Goal: Information Seeking & Learning: Learn about a topic

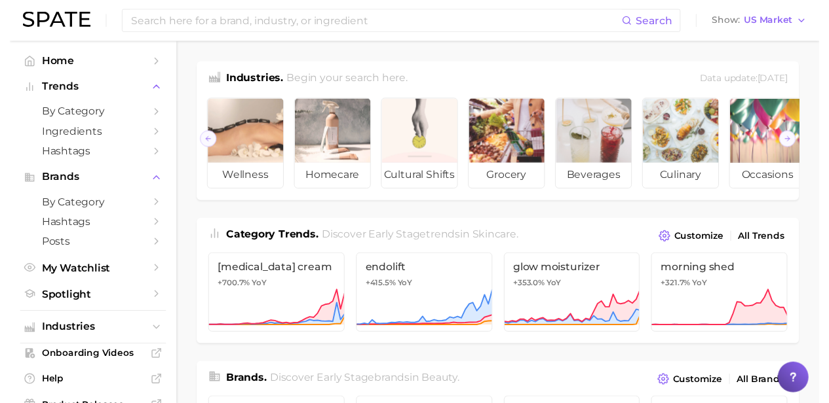
scroll to position [0, 198]
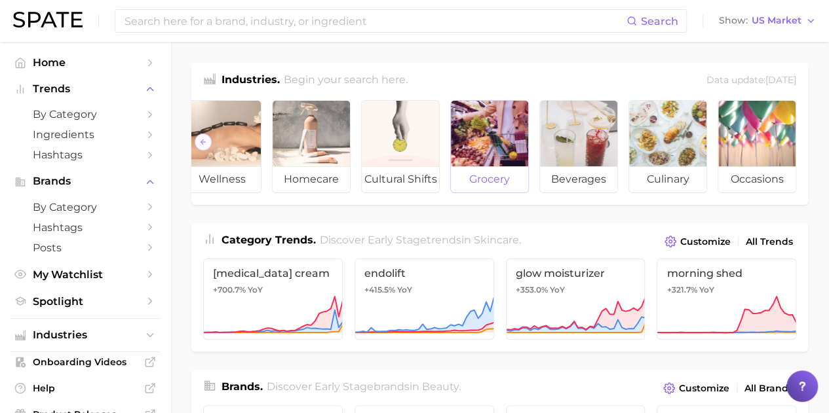
click at [490, 166] on div at bounding box center [489, 133] width 77 height 65
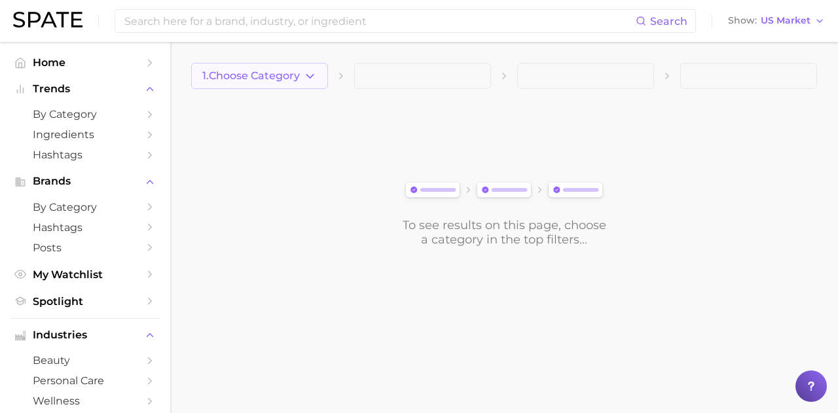
click at [314, 69] on icon "button" at bounding box center [310, 76] width 14 height 14
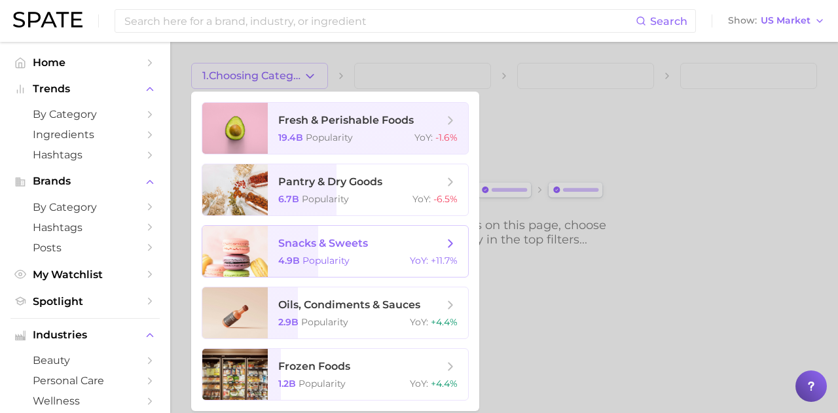
click at [364, 248] on span "snacks & sweets" at bounding box center [323, 243] width 90 height 12
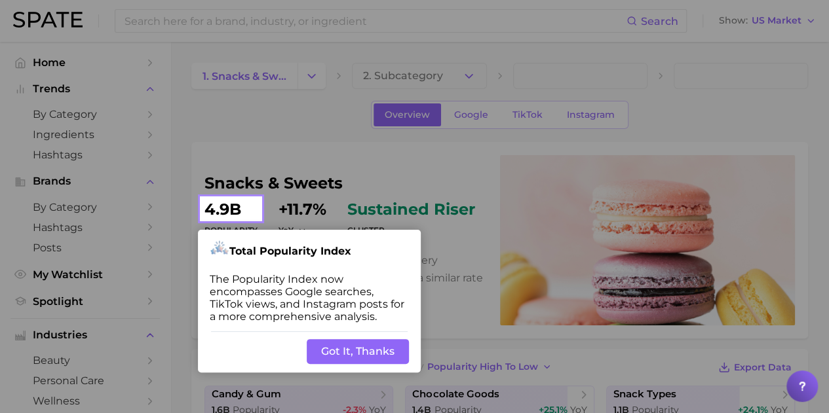
click at [354, 356] on button "Got It, Thanks" at bounding box center [358, 351] width 102 height 25
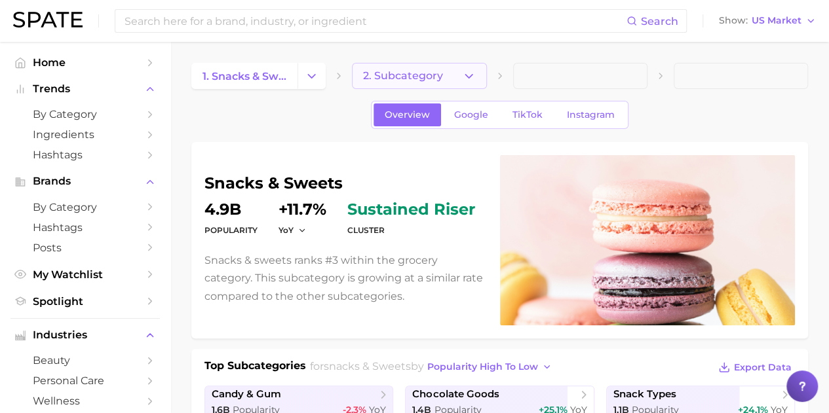
click at [471, 72] on icon "button" at bounding box center [469, 76] width 14 height 14
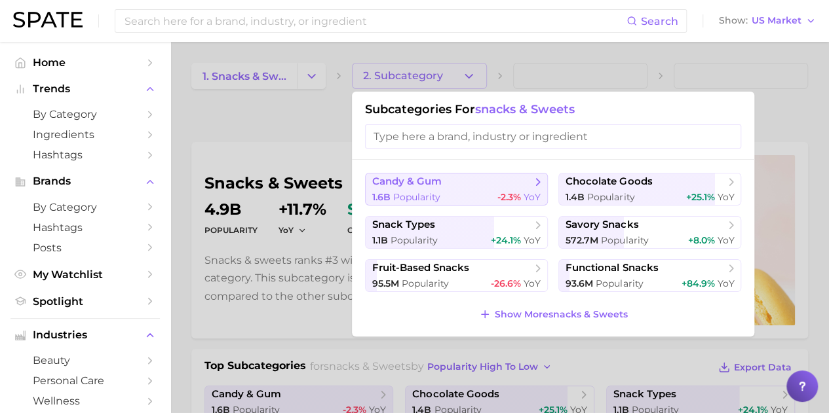
click at [474, 191] on div "1.6b Popularity -2.3% YoY" at bounding box center [456, 197] width 168 height 12
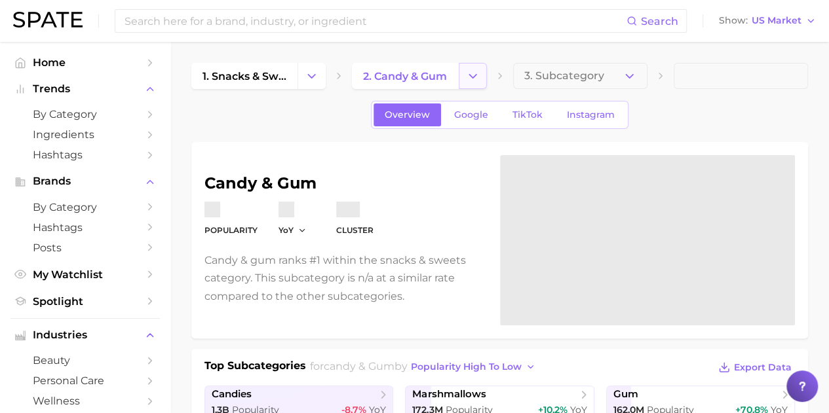
click at [466, 70] on icon "Change Category" at bounding box center [473, 76] width 14 height 14
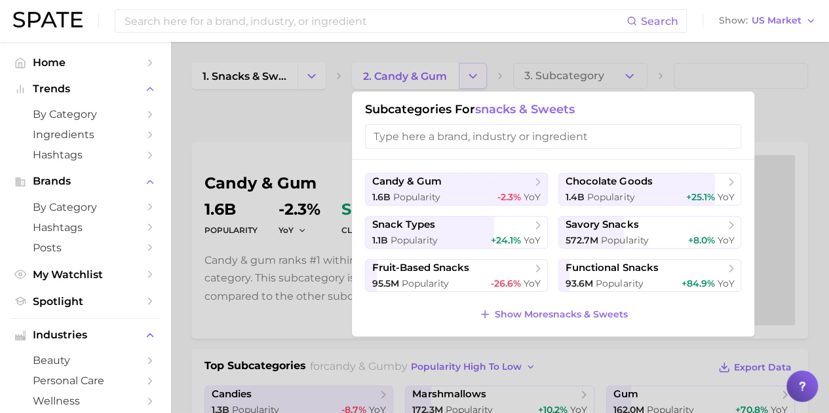
click at [466, 70] on div at bounding box center [414, 206] width 829 height 413
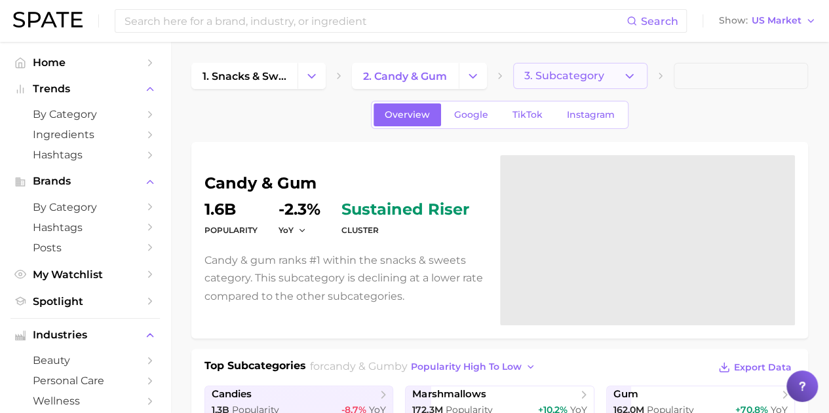
click at [624, 70] on icon "button" at bounding box center [629, 76] width 14 height 14
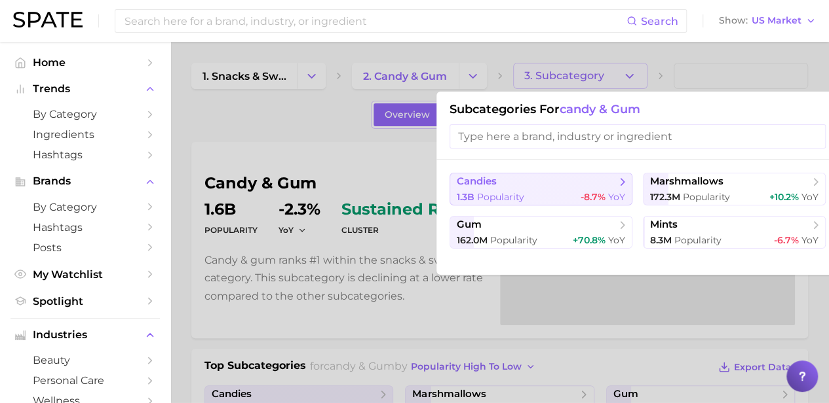
click at [550, 189] on button "candies 1.3b Popularity -8.7% YoY" at bounding box center [540, 189] width 183 height 33
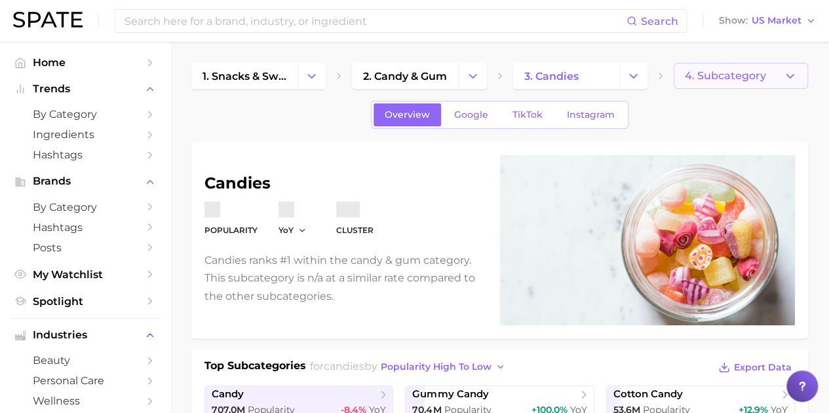
click at [770, 77] on button "4. Subcategory" at bounding box center [740, 76] width 134 height 26
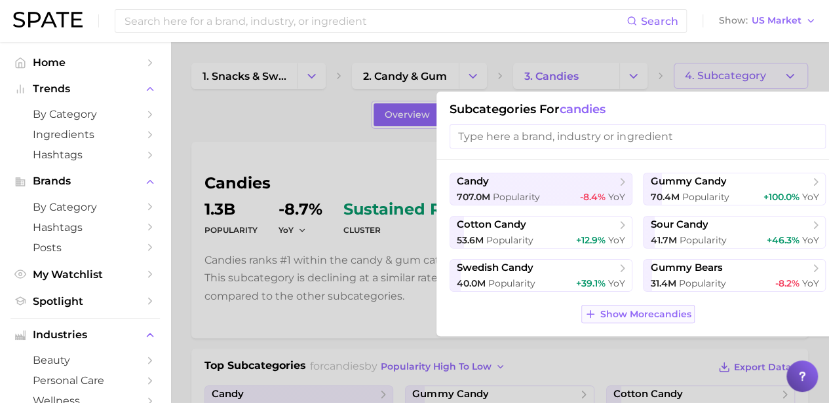
click at [629, 312] on span "Show More candies" at bounding box center [645, 314] width 91 height 11
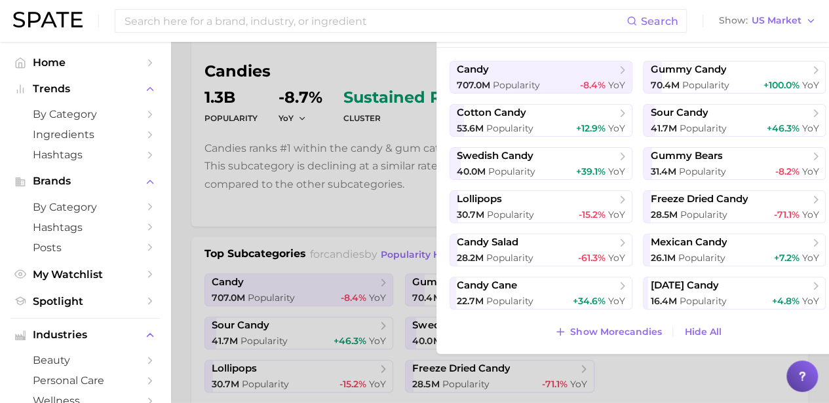
scroll to position [131, 0]
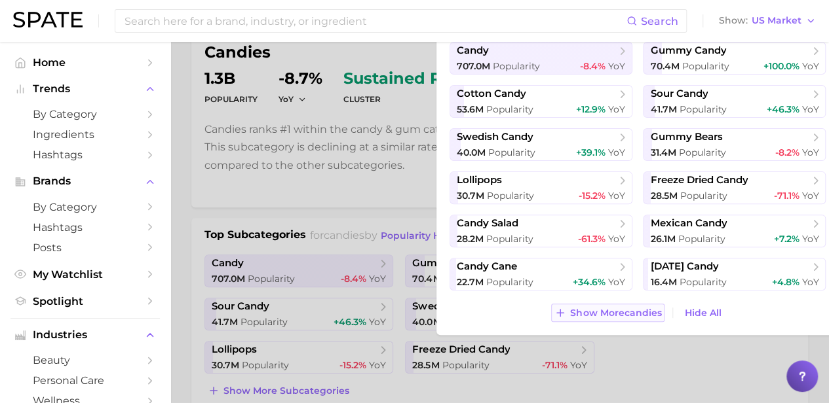
click at [601, 310] on span "Show More candies" at bounding box center [615, 313] width 91 height 11
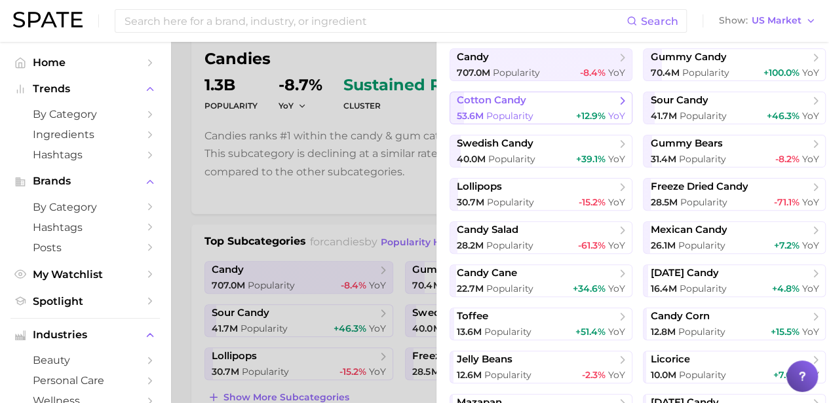
scroll to position [0, 0]
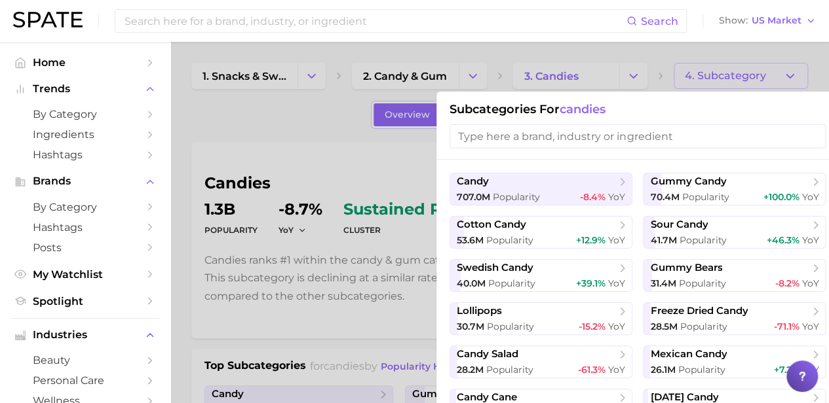
click at [536, 134] on input "search" at bounding box center [637, 136] width 376 height 24
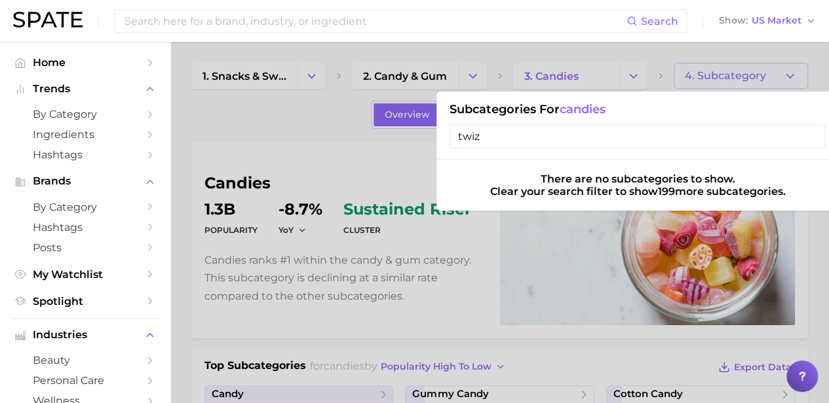
drag, startPoint x: 483, startPoint y: 136, endPoint x: 425, endPoint y: 132, distance: 58.5
click at [673, 89] on div "4. Subcategory Subcategories for candies twiz There are no subcategories to sho…" at bounding box center [740, 76] width 134 height 26
type input "red vines"
click at [812, 138] on input "red vines" at bounding box center [637, 136] width 376 height 24
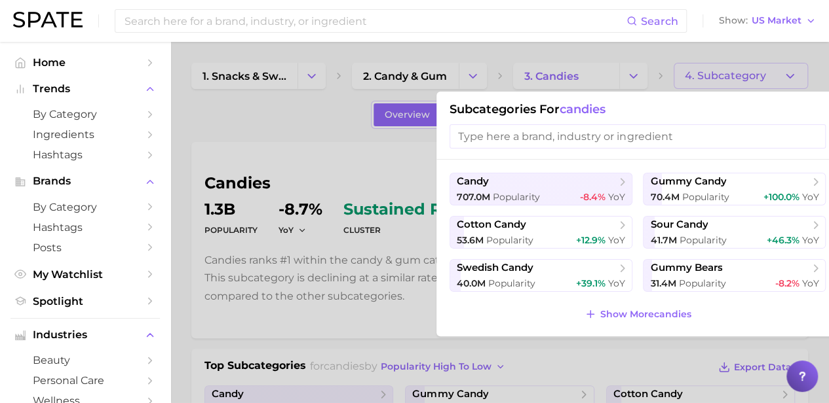
click at [758, 88] on div at bounding box center [414, 201] width 829 height 403
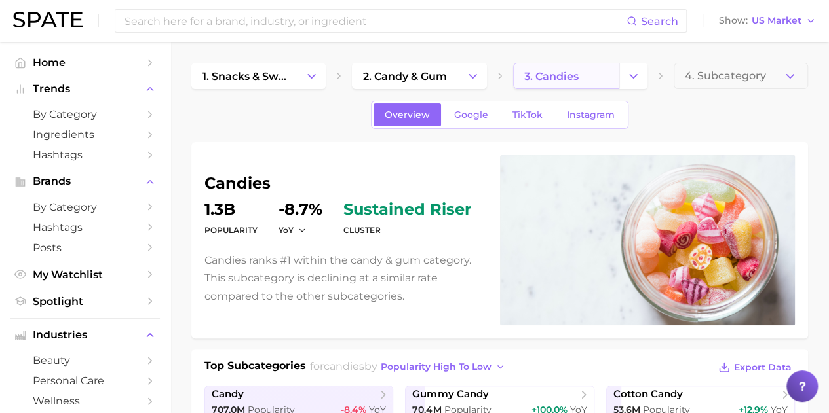
click at [596, 75] on link "3. candies" at bounding box center [566, 76] width 106 height 26
click at [627, 74] on icon "Change Category" at bounding box center [633, 76] width 14 height 14
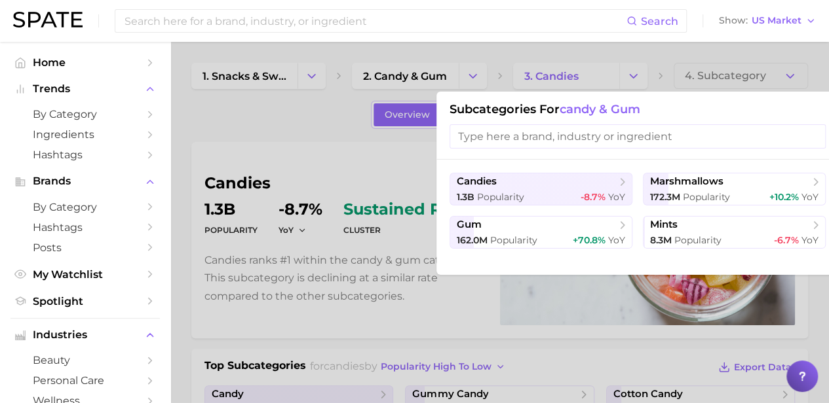
click at [578, 139] on input "search" at bounding box center [637, 136] width 376 height 24
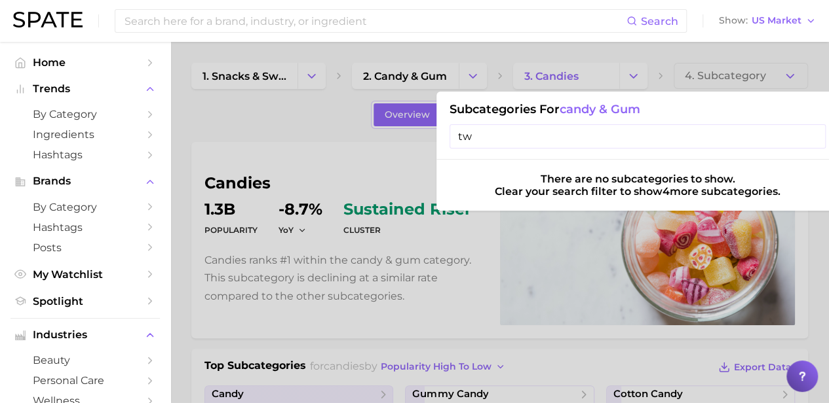
type input "t"
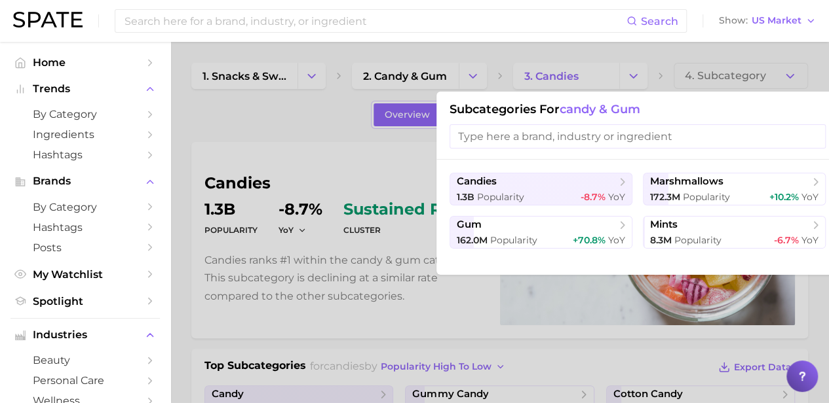
click at [480, 77] on div at bounding box center [414, 201] width 829 height 403
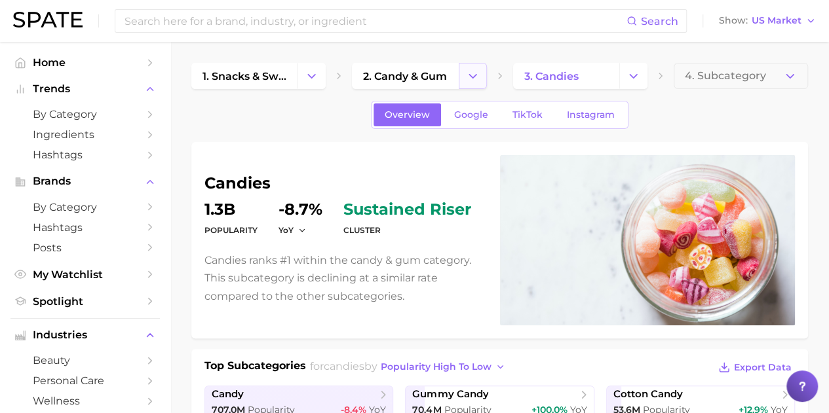
click at [473, 77] on polyline "Change Category" at bounding box center [472, 75] width 7 height 3
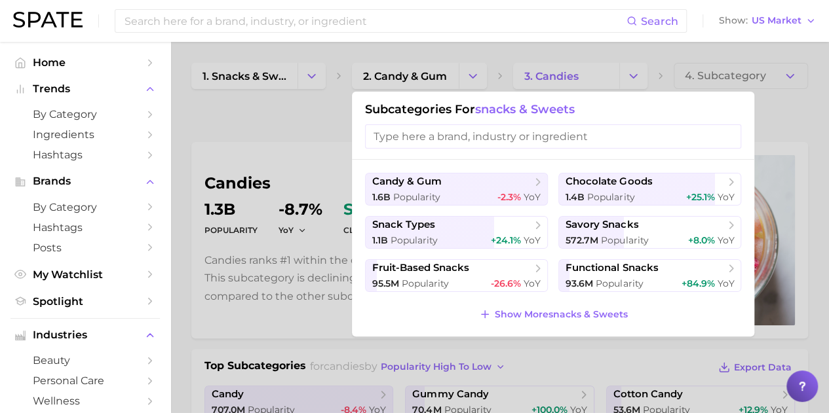
click at [463, 139] on input "search" at bounding box center [553, 136] width 376 height 24
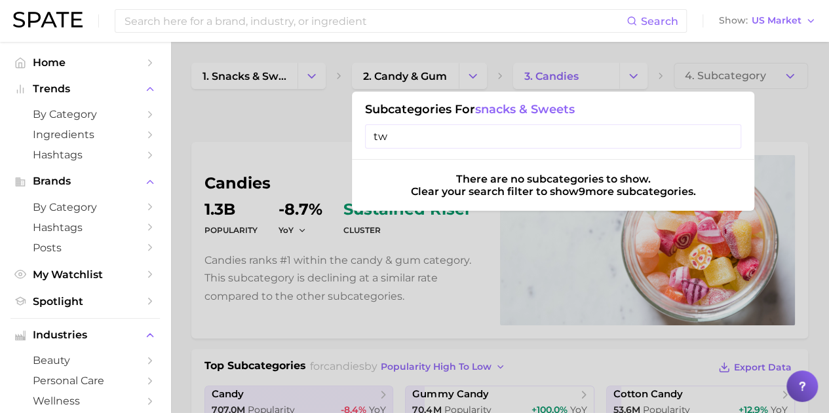
type input "t"
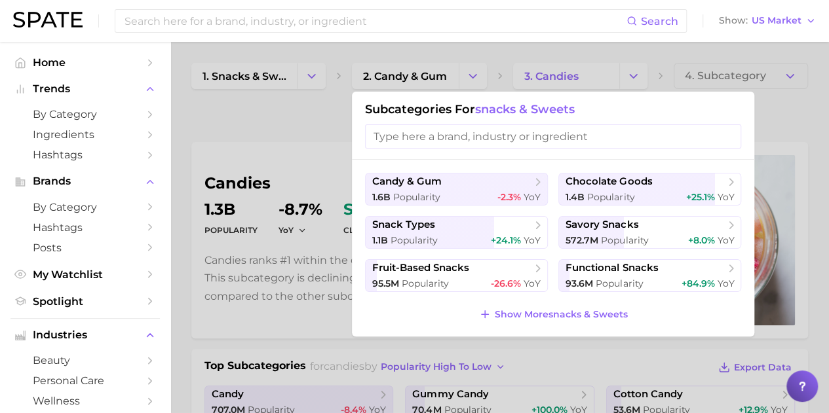
click at [741, 78] on div at bounding box center [414, 206] width 829 height 413
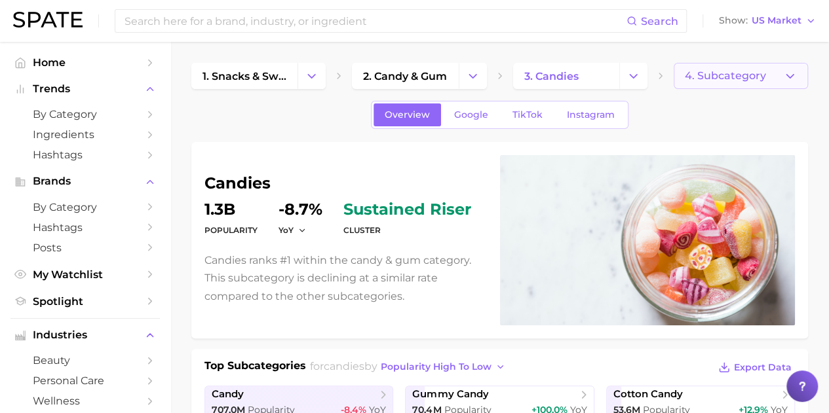
click at [758, 76] on span "4. Subcategory" at bounding box center [724, 76] width 81 height 12
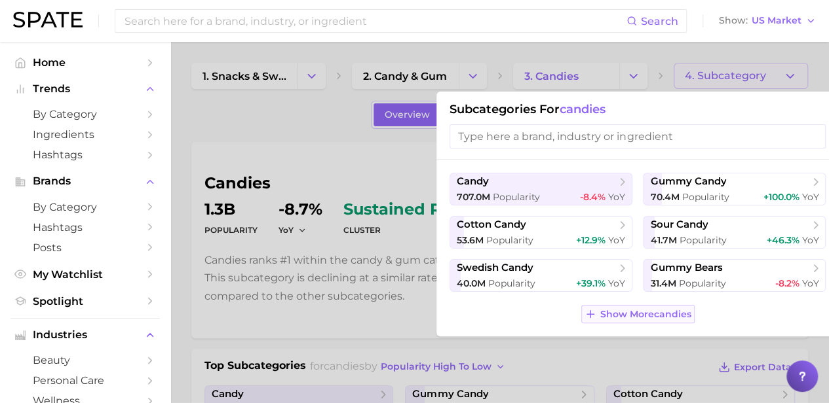
click at [617, 313] on span "Show More candies" at bounding box center [645, 314] width 91 height 11
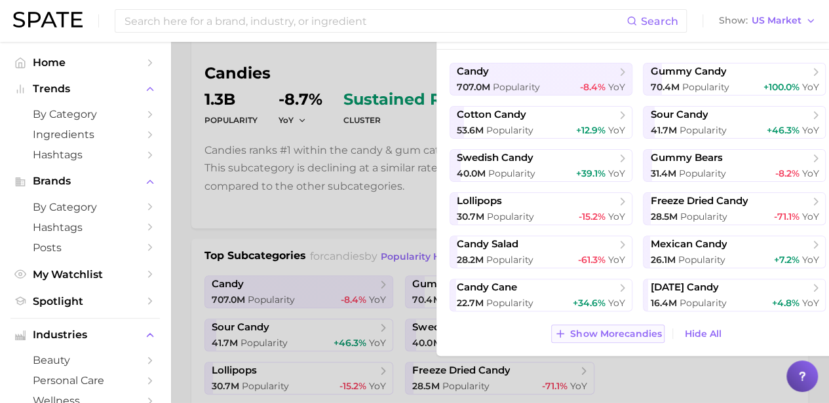
scroll to position [131, 0]
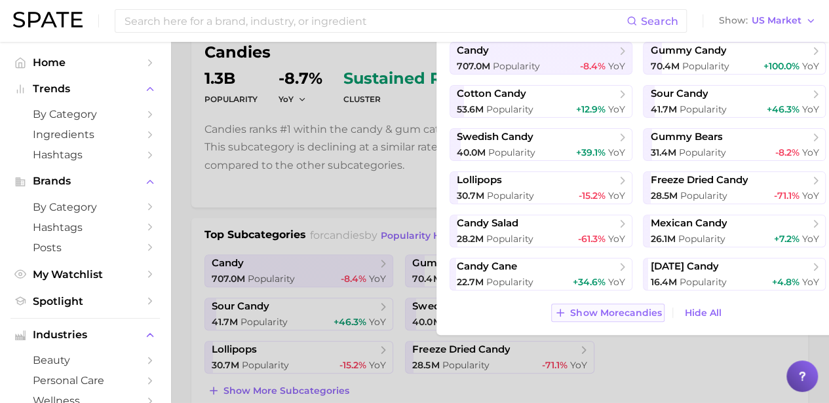
click at [615, 310] on span "Show More candies" at bounding box center [615, 313] width 91 height 11
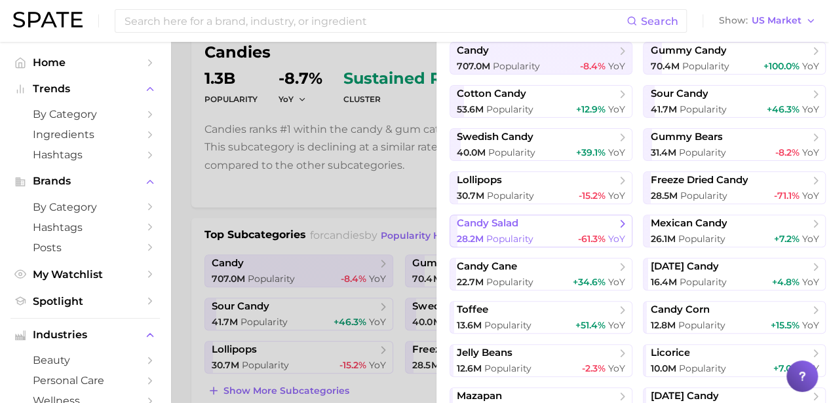
scroll to position [47, 0]
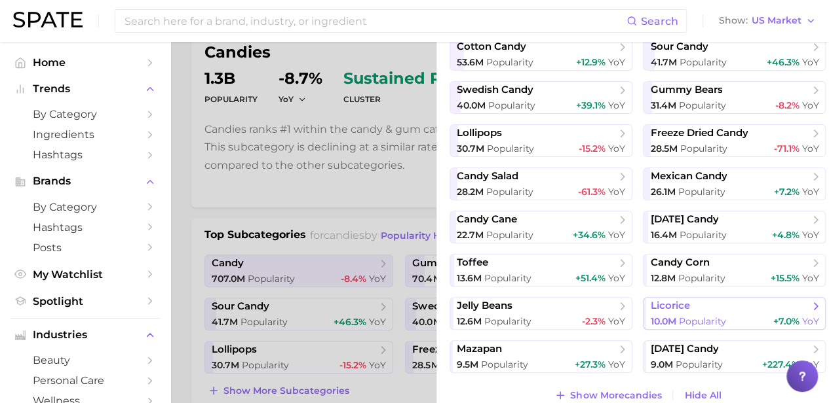
click at [736, 316] on div "10.0m Popularity +7.0% YoY" at bounding box center [734, 322] width 168 height 12
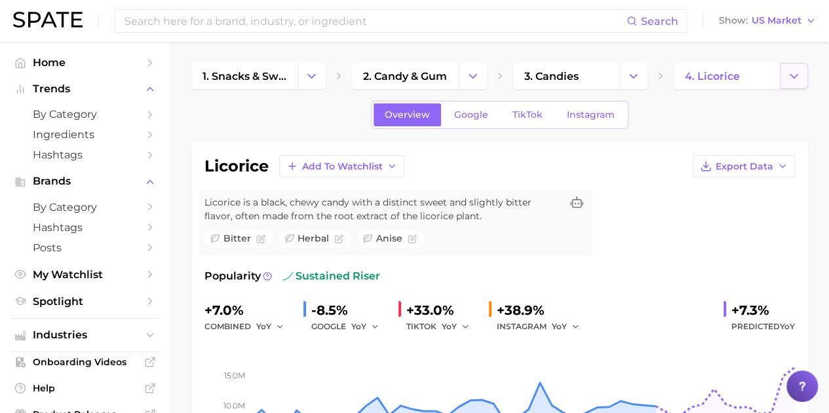
click at [790, 74] on polyline "Change Category" at bounding box center [793, 75] width 7 height 3
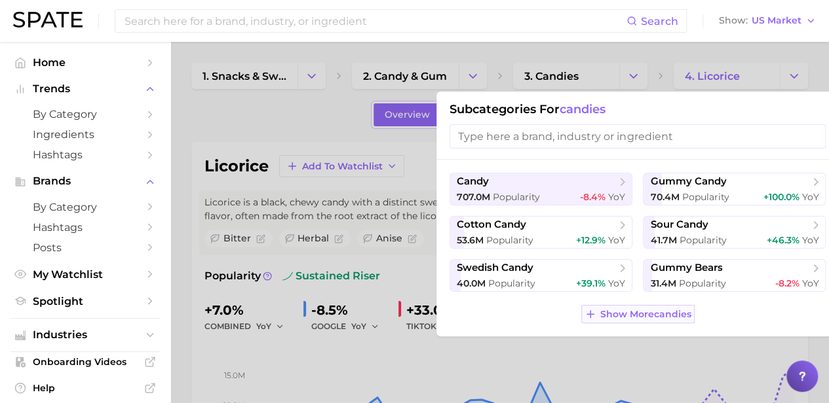
click at [678, 316] on span "Show More candies" at bounding box center [645, 314] width 91 height 11
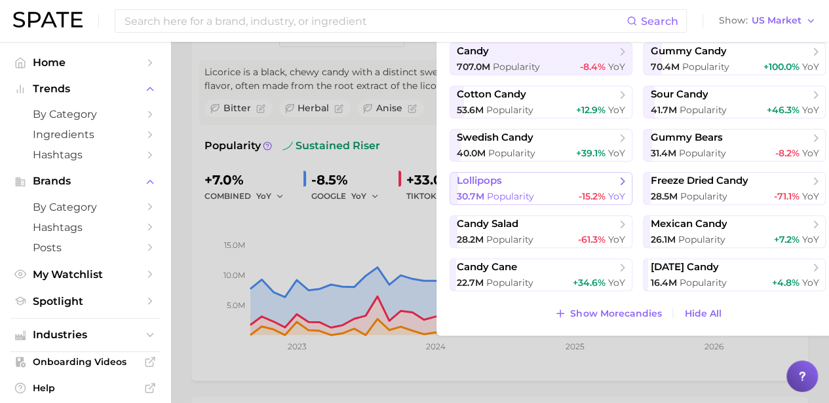
scroll to position [131, 0]
click at [633, 310] on span "Show More candies" at bounding box center [615, 313] width 91 height 11
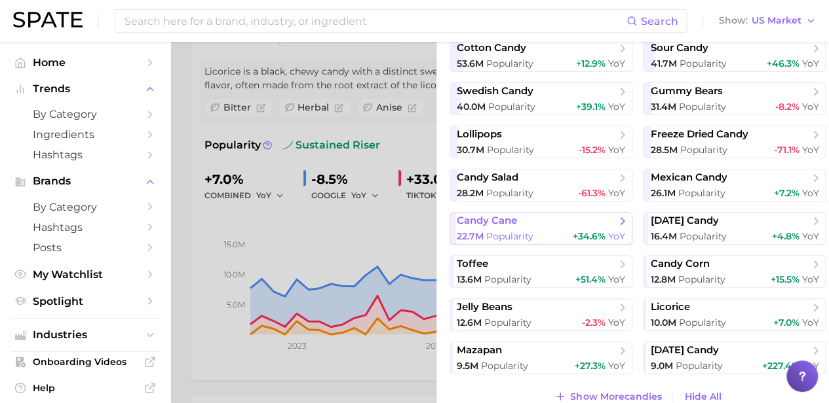
scroll to position [47, 0]
click at [626, 390] on span "Show More candies" at bounding box center [615, 395] width 91 height 11
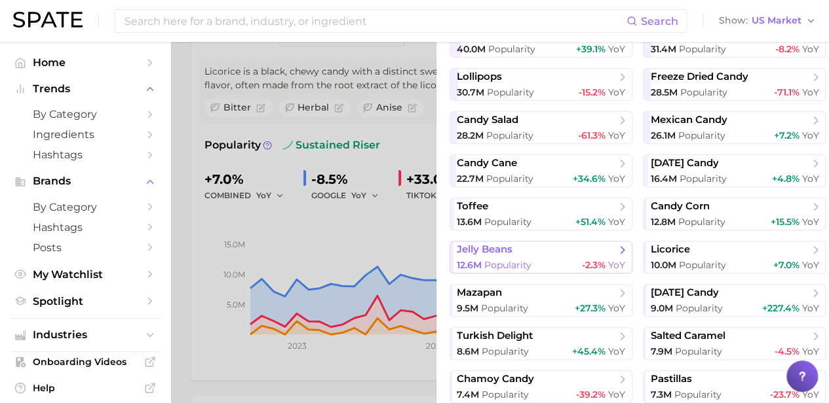
scroll to position [177, 0]
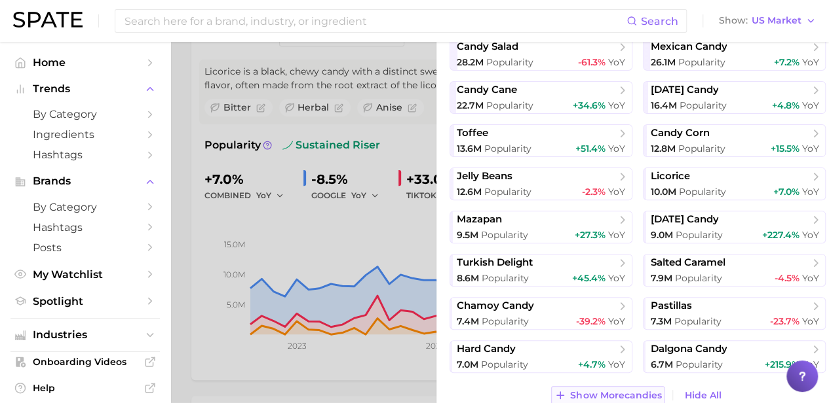
click at [603, 395] on span "Show More candies" at bounding box center [615, 395] width 91 height 11
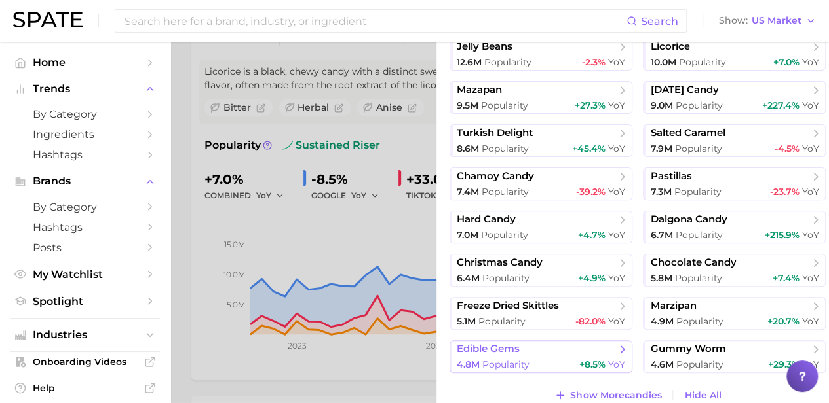
scroll to position [196, 0]
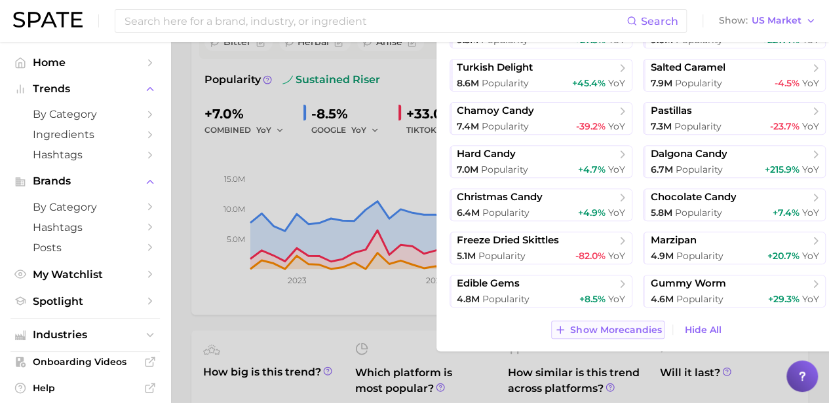
click at [616, 331] on span "Show More candies" at bounding box center [615, 330] width 91 height 11
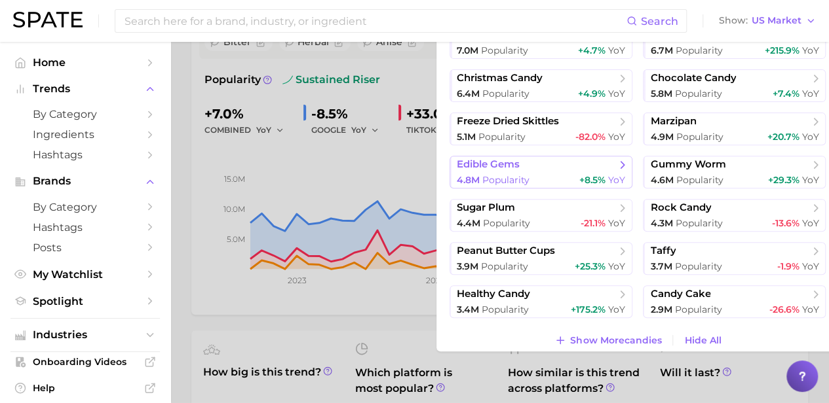
scroll to position [436, 0]
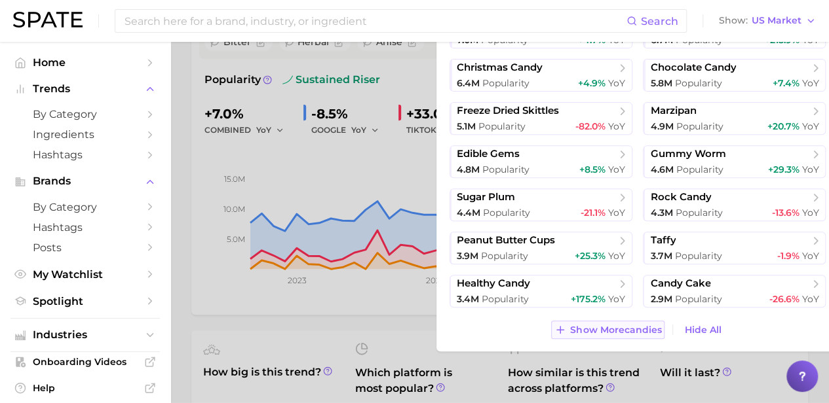
click at [603, 323] on button "Show More candies" at bounding box center [607, 330] width 113 height 18
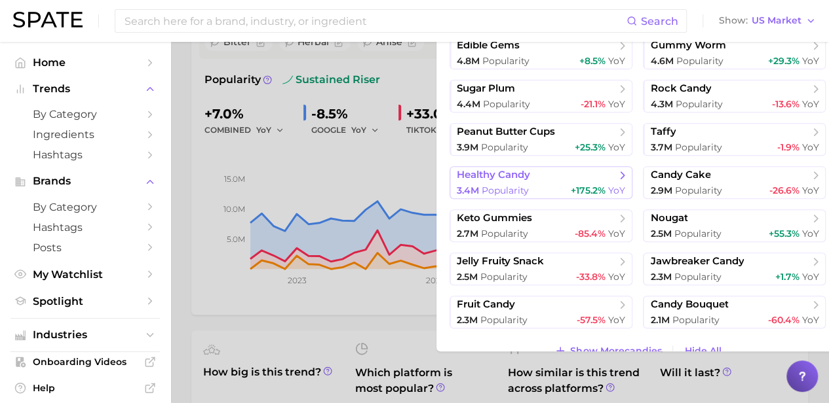
scroll to position [566, 0]
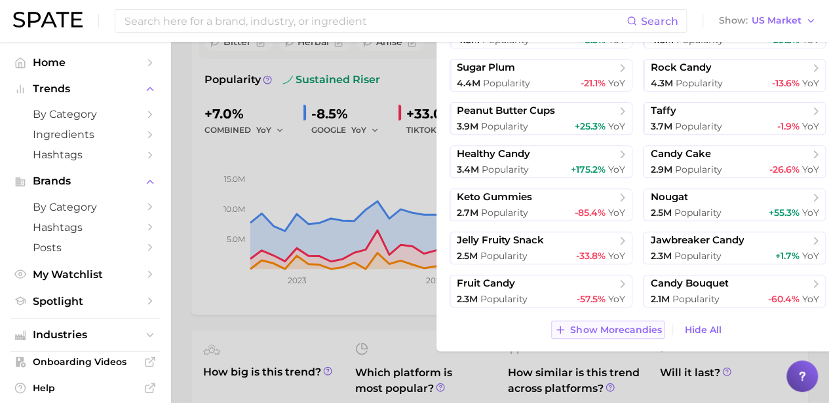
click at [605, 327] on span "Show More candies" at bounding box center [615, 330] width 91 height 11
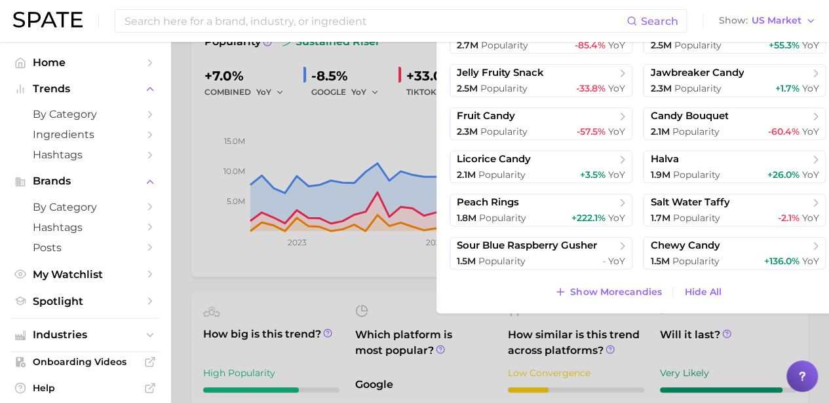
scroll to position [262, 0]
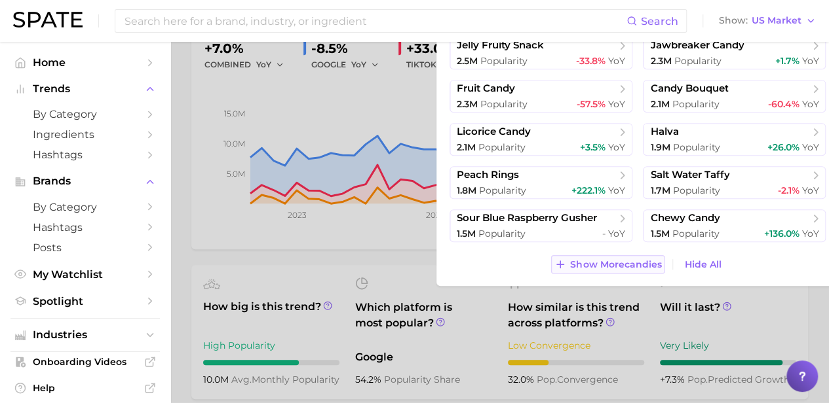
click at [605, 268] on span "Show More candies" at bounding box center [615, 264] width 91 height 11
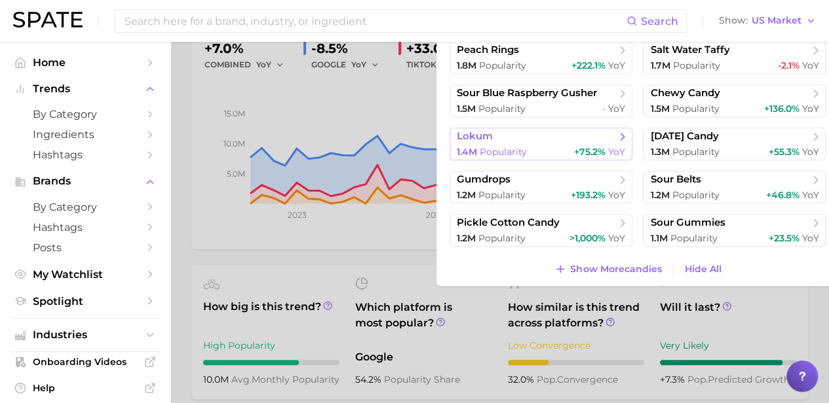
scroll to position [825, 0]
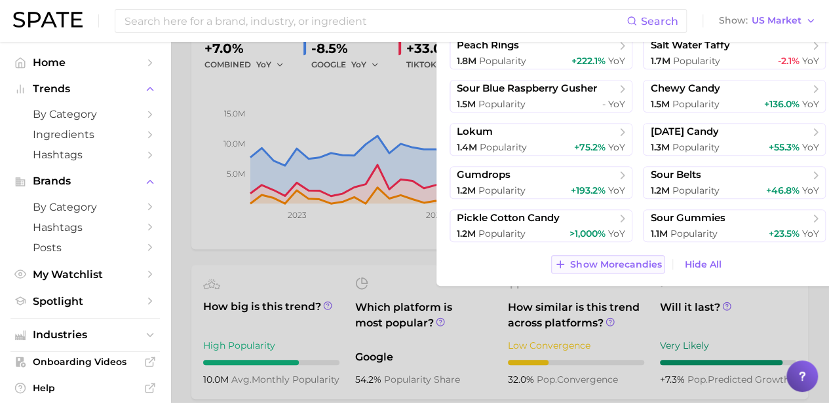
click at [599, 264] on span "Show More candies" at bounding box center [615, 264] width 91 height 11
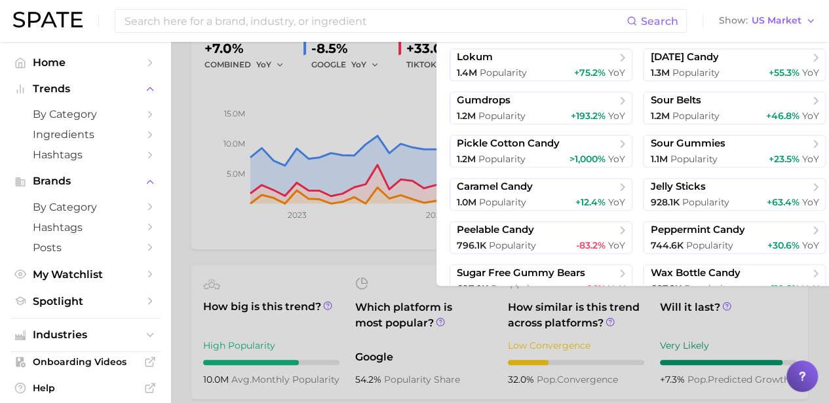
scroll to position [955, 0]
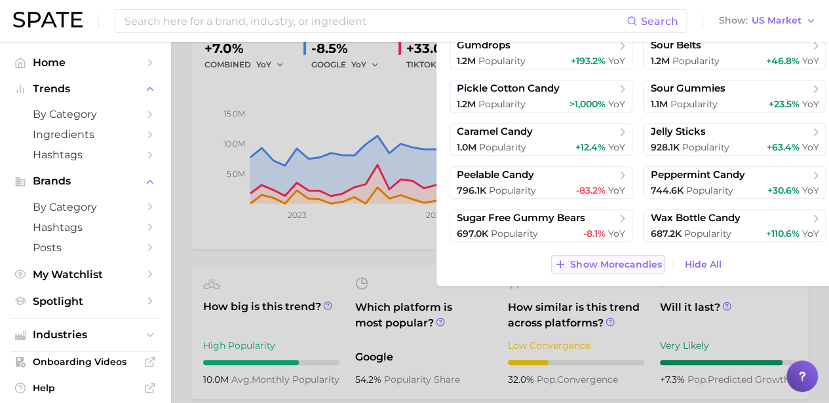
click at [601, 265] on span "Show More candies" at bounding box center [615, 264] width 91 height 11
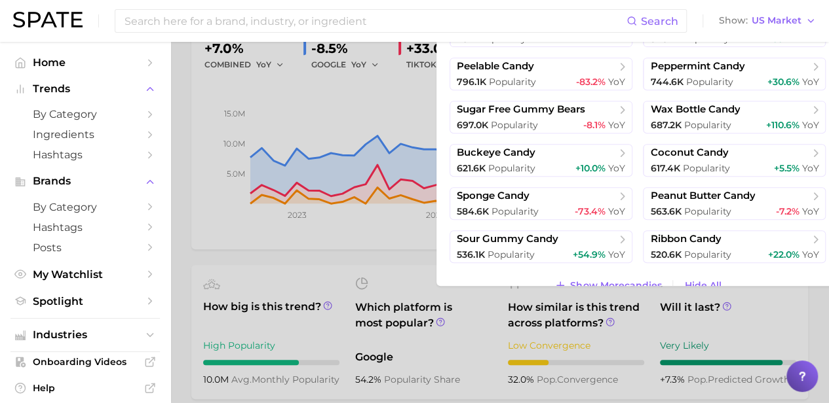
scroll to position [1085, 0]
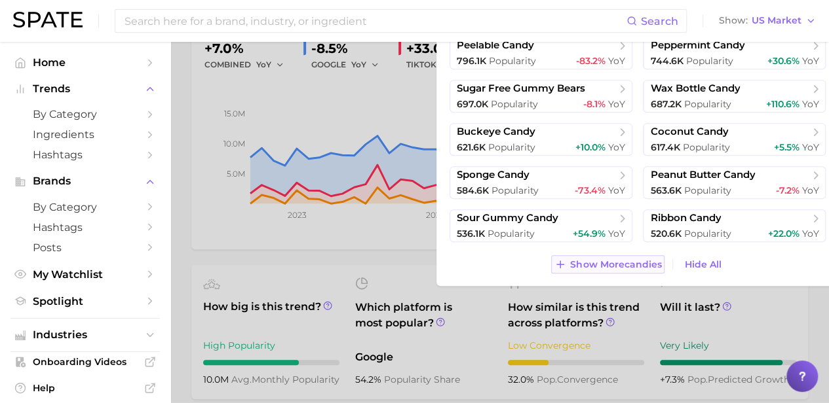
click at [605, 268] on span "Show More candies" at bounding box center [615, 264] width 91 height 11
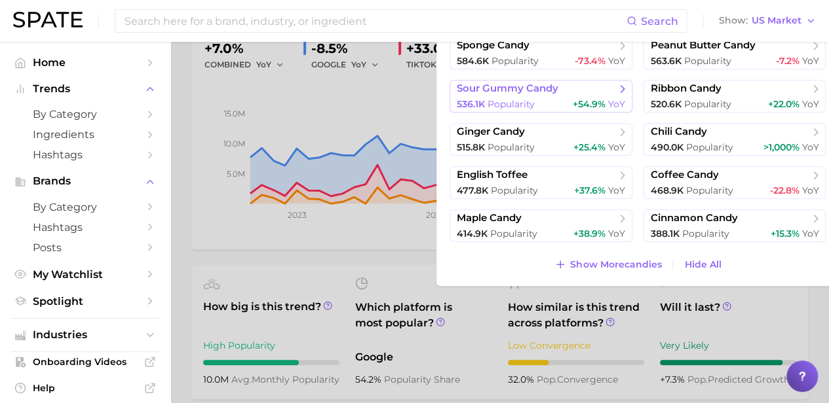
scroll to position [327, 0]
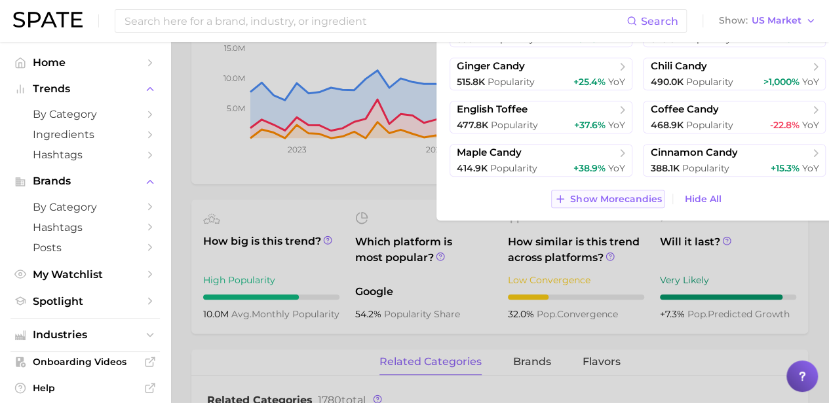
click at [612, 200] on span "Show More candies" at bounding box center [615, 199] width 91 height 11
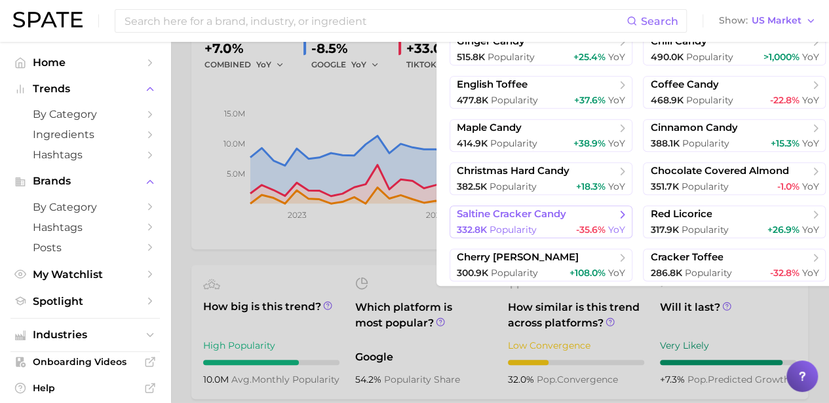
scroll to position [1344, 0]
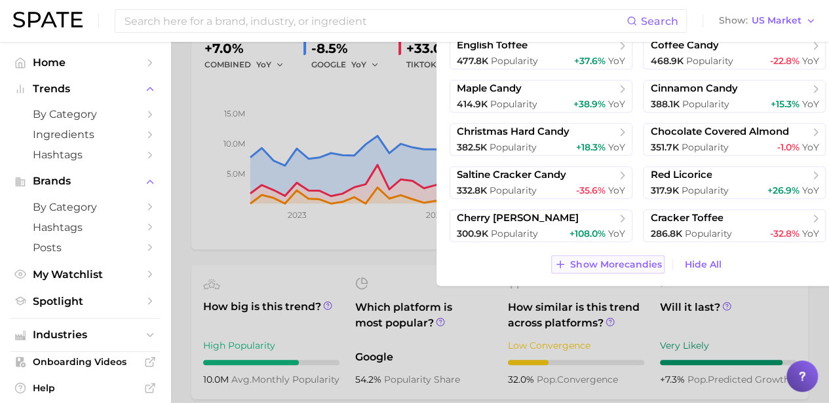
click at [616, 255] on button "Show More candies" at bounding box center [607, 264] width 113 height 18
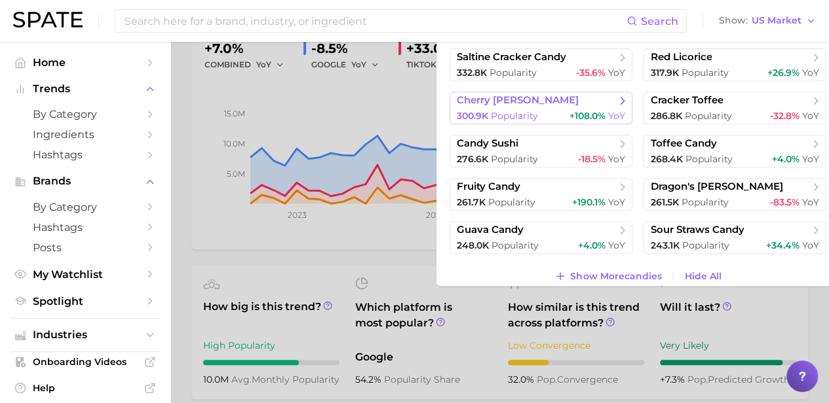
scroll to position [1474, 0]
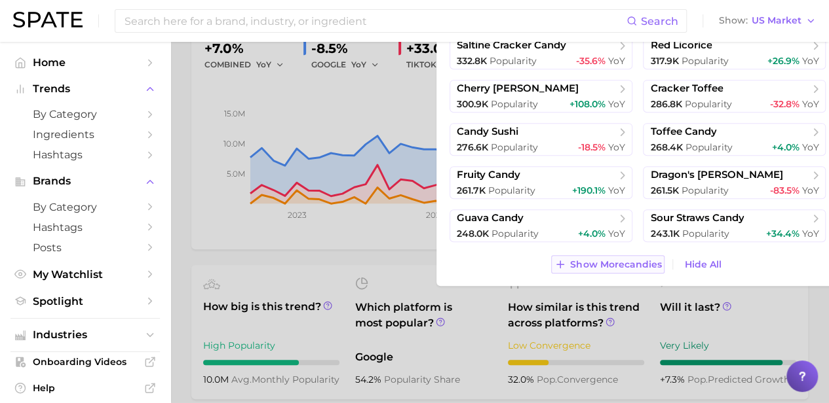
click at [621, 260] on span "Show More candies" at bounding box center [615, 264] width 91 height 11
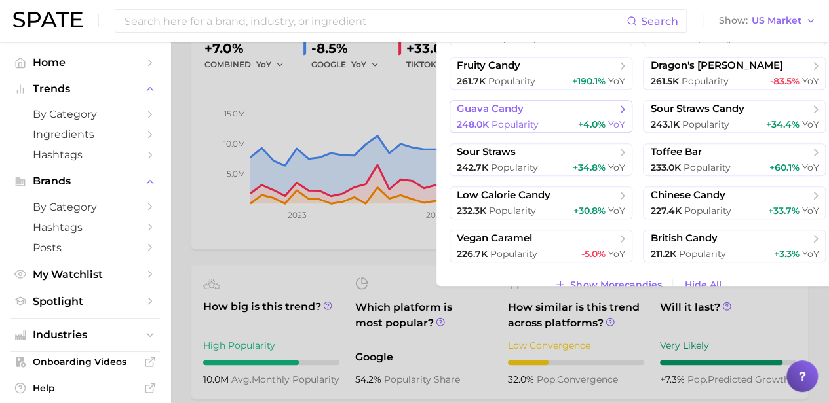
scroll to position [1603, 0]
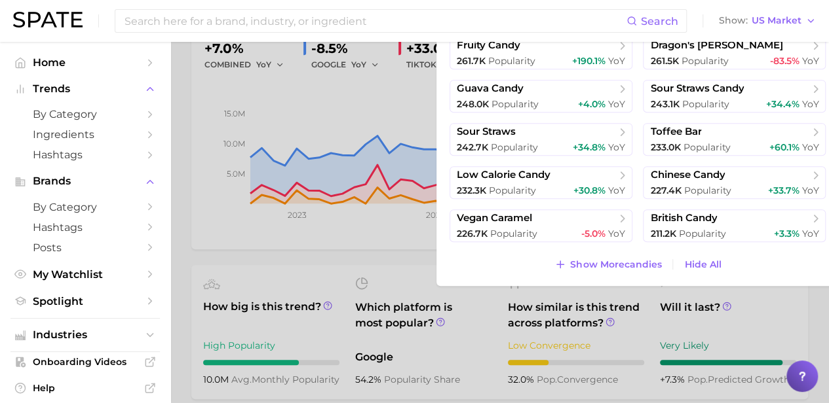
click at [403, 236] on div at bounding box center [414, 201] width 829 height 403
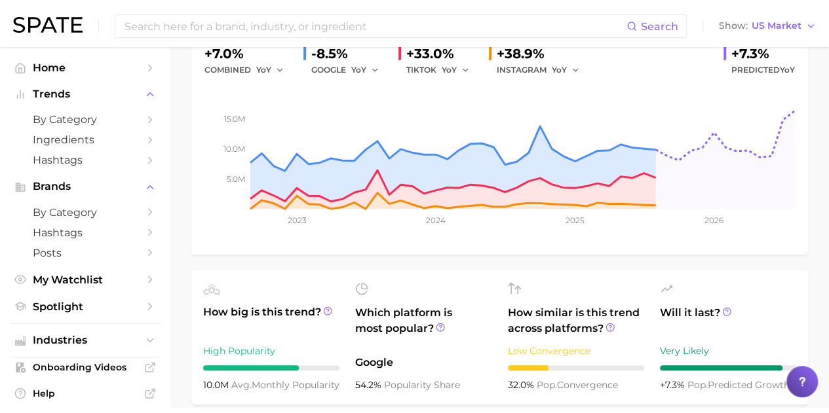
scroll to position [0, 0]
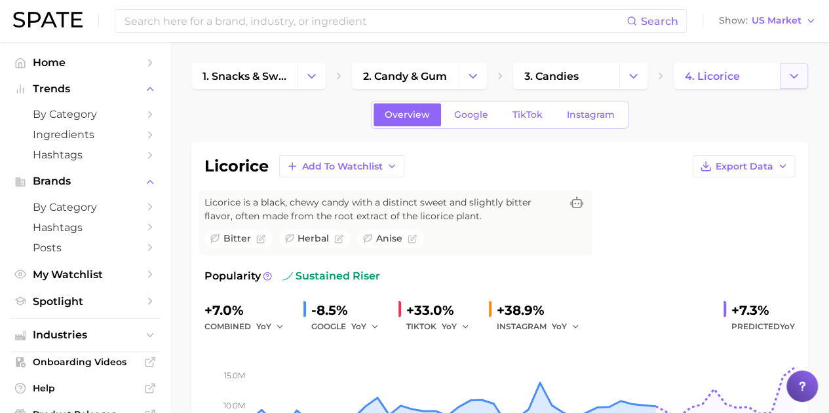
click at [789, 73] on icon "Change Category" at bounding box center [794, 76] width 14 height 14
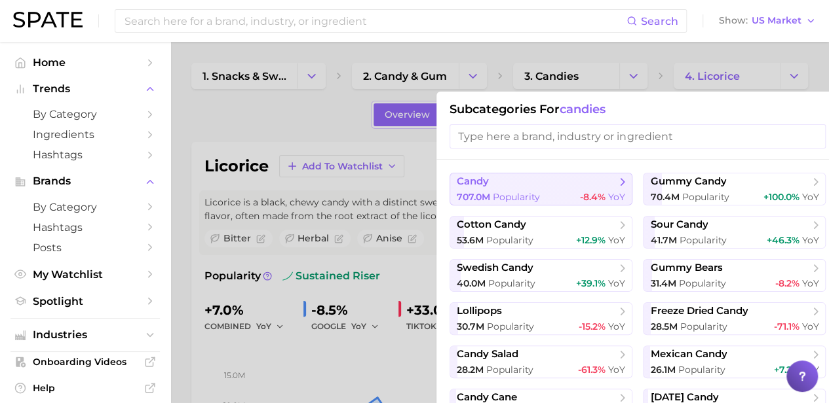
click at [544, 188] on button "candy 707.0m Popularity -8.4% YoY" at bounding box center [540, 189] width 183 height 33
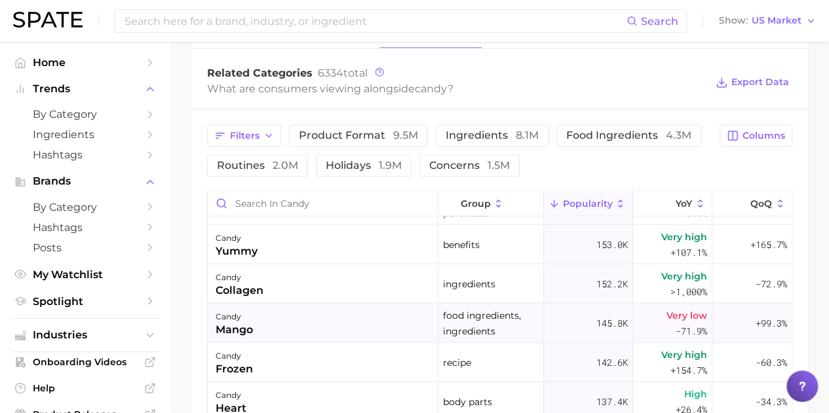
scroll to position [1310, 0]
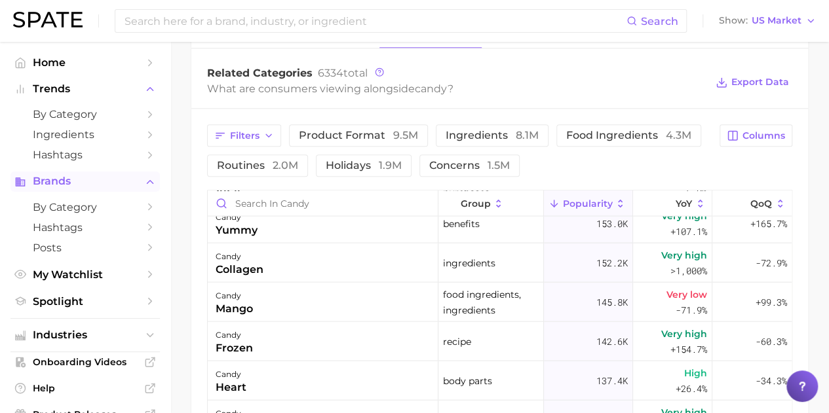
click at [62, 180] on span "Brands" at bounding box center [85, 182] width 105 height 12
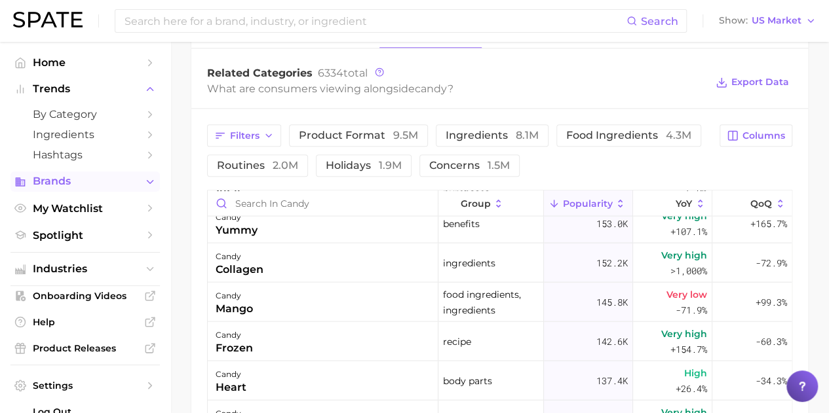
click at [62, 180] on span "Brands" at bounding box center [85, 182] width 105 height 12
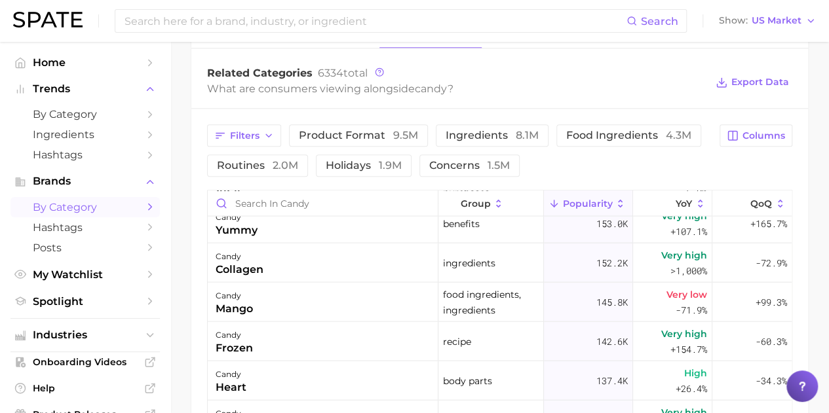
click at [77, 204] on span "by Category" at bounding box center [85, 207] width 105 height 12
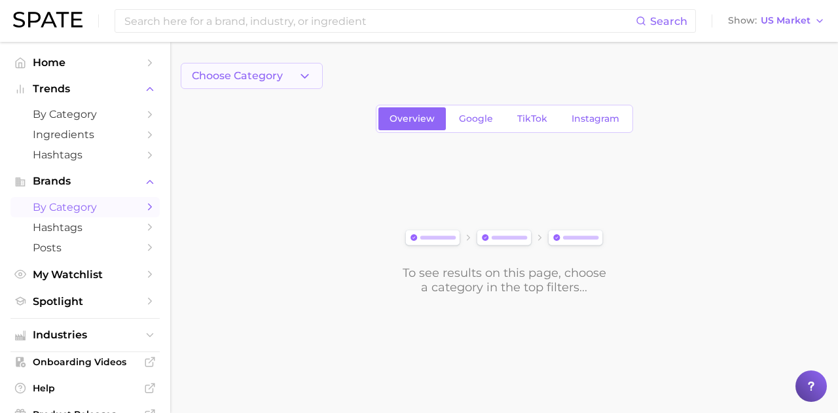
click at [245, 77] on span "Choose Category" at bounding box center [237, 76] width 91 height 12
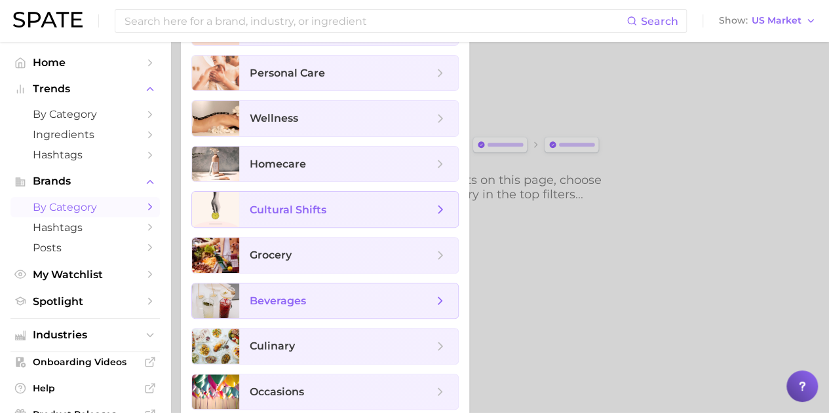
scroll to position [96, 0]
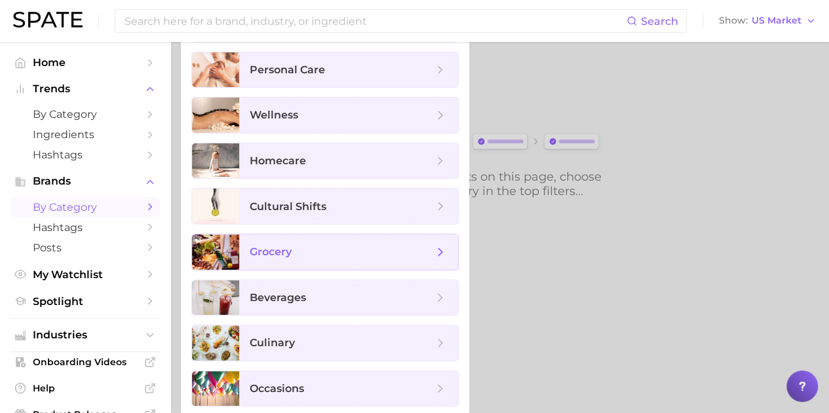
click at [283, 247] on span "grocery" at bounding box center [271, 252] width 42 height 12
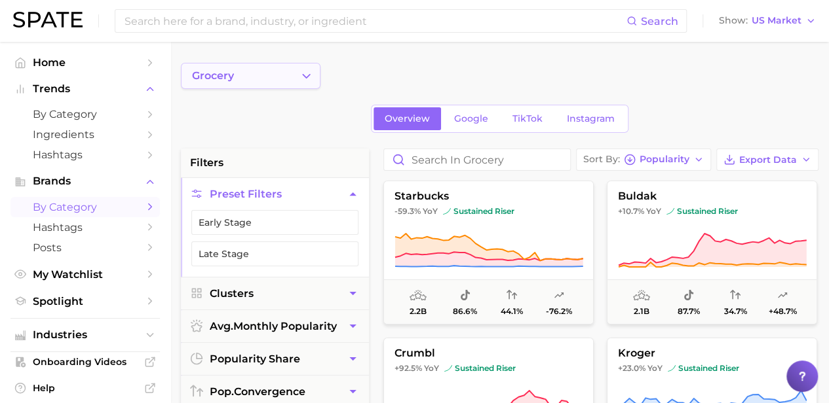
click at [305, 79] on icon "Change Category" at bounding box center [306, 76] width 14 height 14
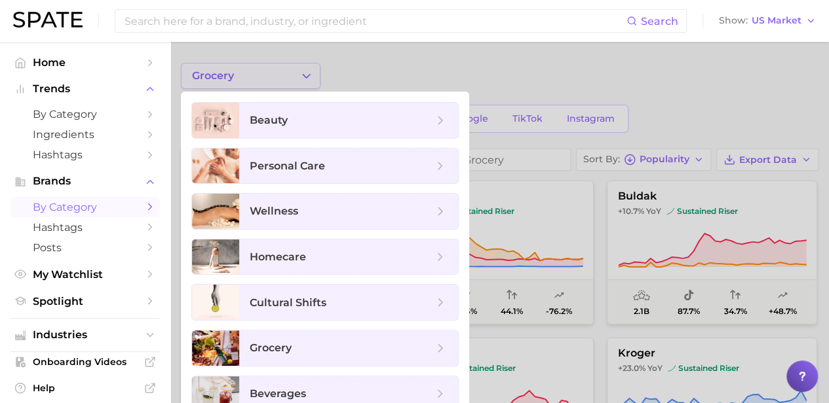
click at [305, 79] on div at bounding box center [414, 201] width 829 height 403
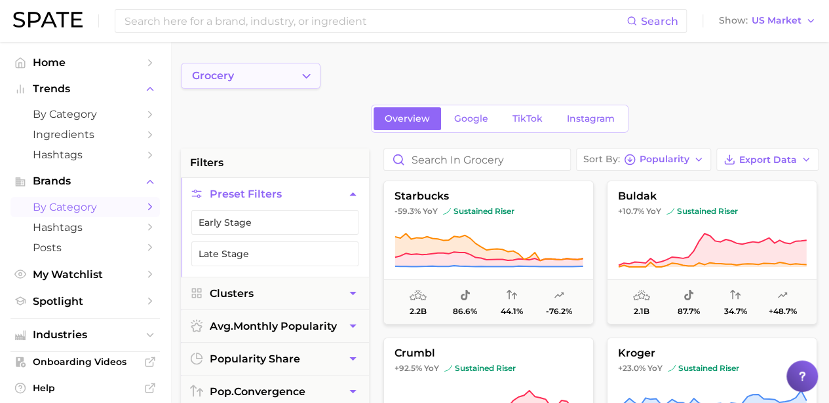
click at [307, 79] on icon "Change Category" at bounding box center [306, 76] width 14 height 14
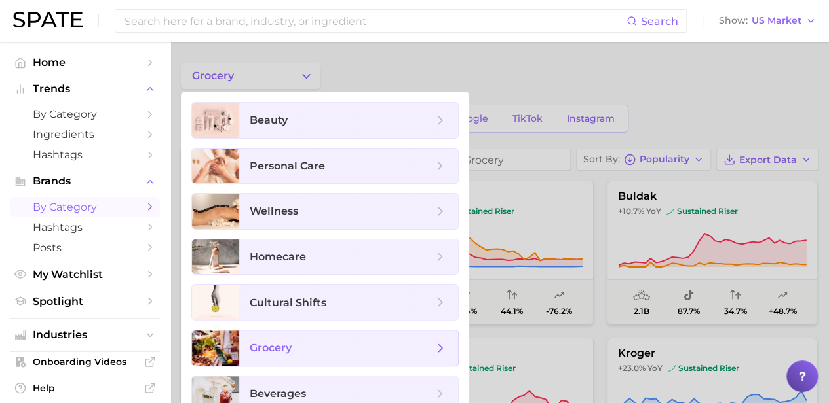
click at [439, 347] on icon at bounding box center [440, 348] width 14 height 14
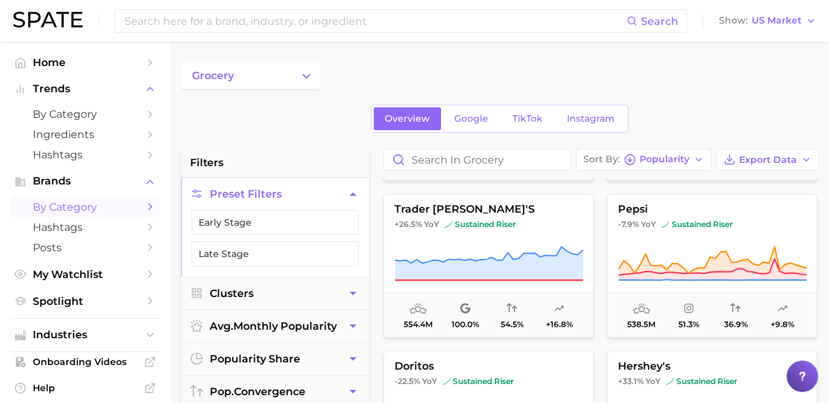
scroll to position [524, 0]
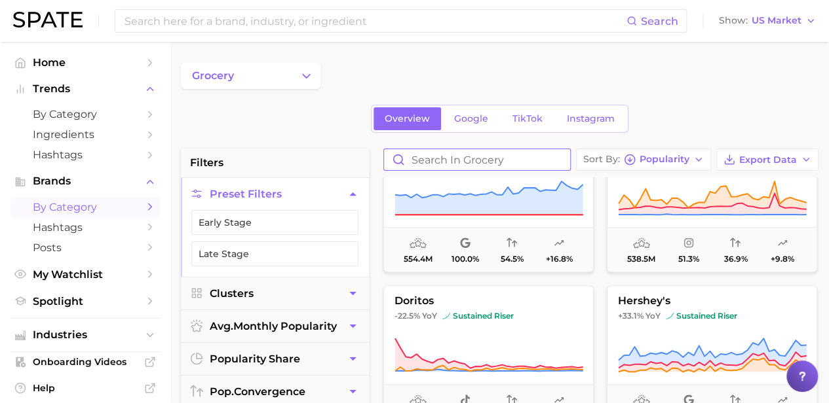
click at [472, 166] on input "Search in grocery" at bounding box center [477, 159] width 186 height 21
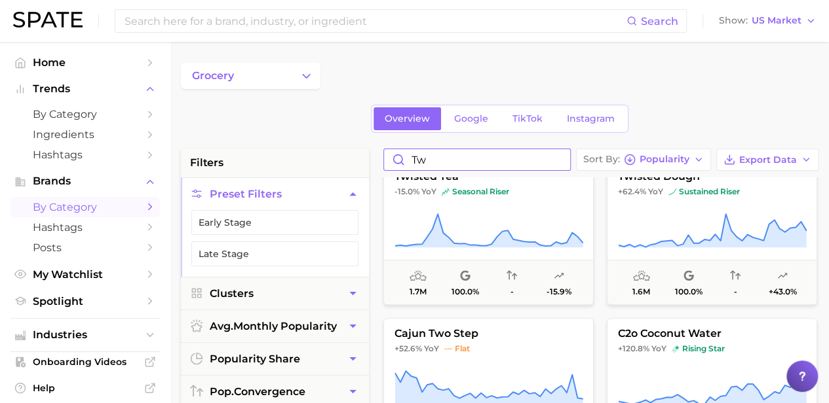
scroll to position [491, 0]
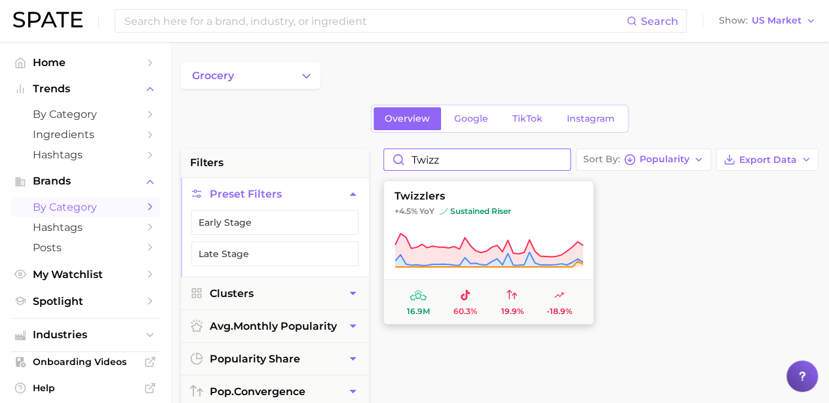
type input "twizz"
click at [560, 210] on span "+4.5% YoY sustained riser" at bounding box center [488, 211] width 209 height 10
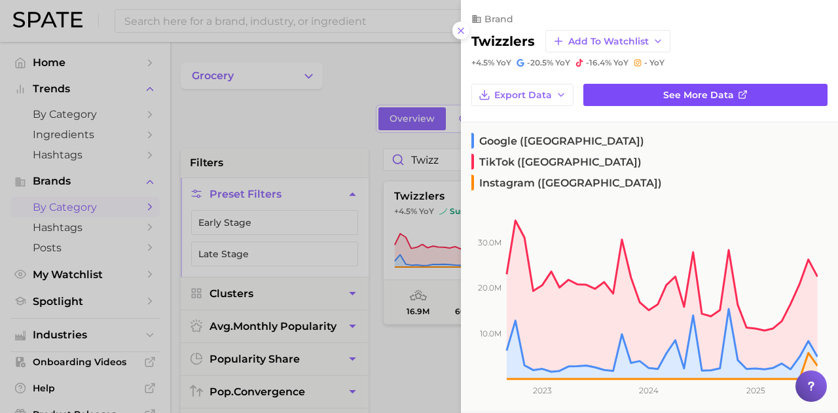
click at [730, 96] on link "See more data" at bounding box center [706, 95] width 244 height 22
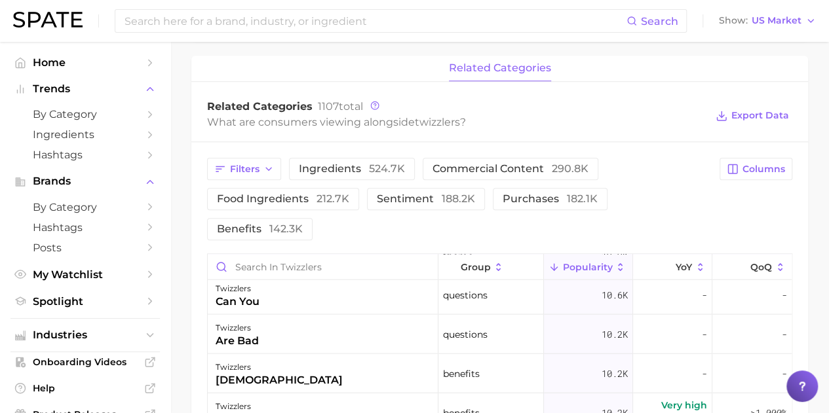
scroll to position [1441, 0]
